Goal: Transaction & Acquisition: Book appointment/travel/reservation

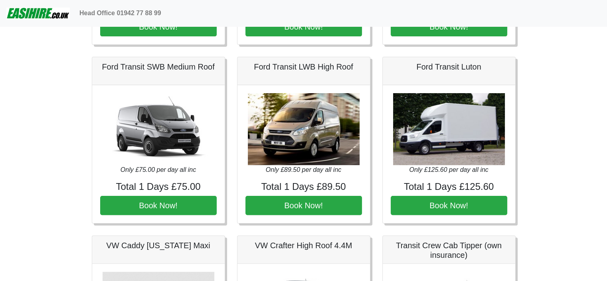
scroll to position [190, 0]
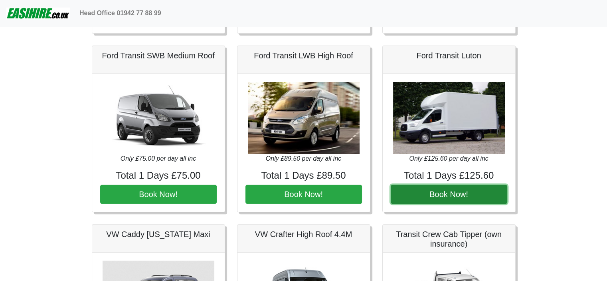
click at [455, 194] on button "Book Now!" at bounding box center [449, 193] width 117 height 19
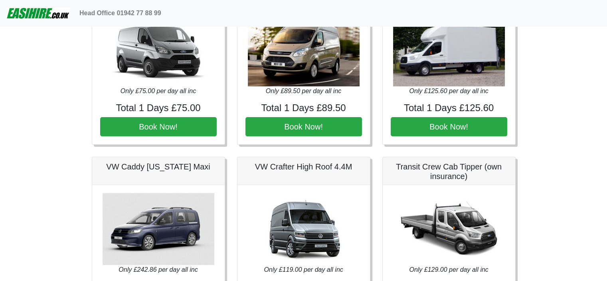
scroll to position [261, 0]
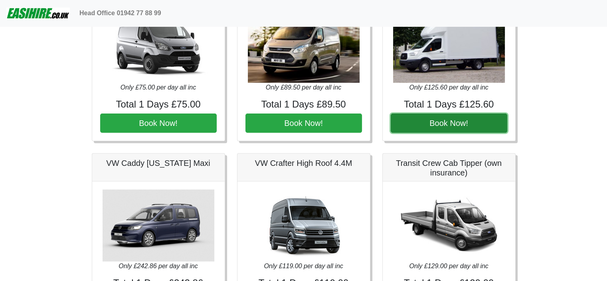
click at [447, 123] on button "Book Now!" at bounding box center [449, 122] width 117 height 19
